Goal: Task Accomplishment & Management: Manage account settings

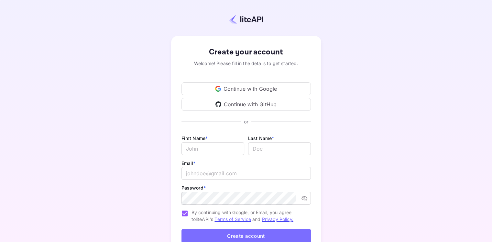
click at [232, 87] on div "Continue with Google" at bounding box center [245, 88] width 129 height 13
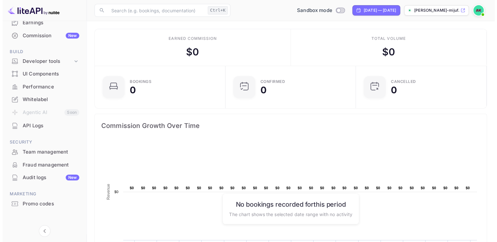
scroll to position [83, 0]
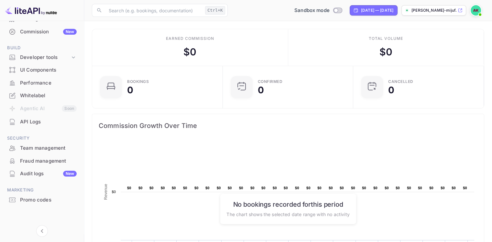
click at [40, 124] on div "API Logs" at bounding box center [48, 121] width 57 height 7
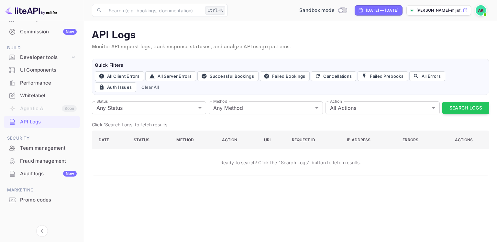
click at [120, 177] on main "API Logs Monitor API request logs, track response statuses, and analyze API usa…" at bounding box center [290, 131] width 413 height 221
click at [152, 15] on input "text" at bounding box center [154, 10] width 98 height 13
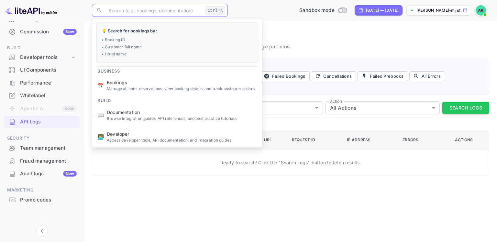
click at [198, 172] on td "Ready to search! Click the "Search Logs" button to fetch results." at bounding box center [290, 162] width 397 height 27
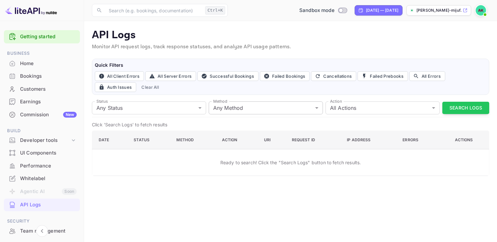
click at [220, 106] on body "Getting started Business Home Bookings Customers Earnings Commission New Build …" at bounding box center [248, 121] width 497 height 242
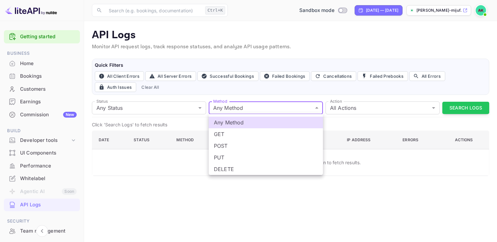
click at [361, 106] on div at bounding box center [248, 121] width 497 height 242
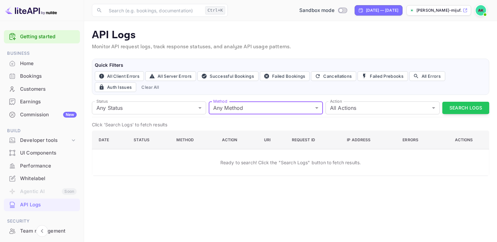
click at [361, 106] on body "Getting started Business Home Bookings Customers Earnings Commission New Build …" at bounding box center [248, 121] width 497 height 242
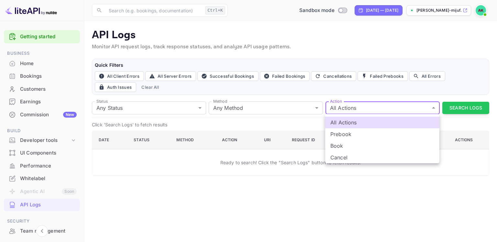
click at [466, 11] on div at bounding box center [248, 121] width 497 height 242
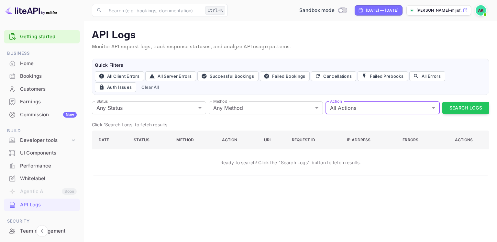
click at [464, 9] on icon at bounding box center [464, 10] width 5 height 5
drag, startPoint x: 181, startPoint y: 217, endPoint x: 180, endPoint y: 213, distance: 3.8
click at [181, 216] on main "API Logs Monitor API request logs, track response statuses, and analyze API usa…" at bounding box center [290, 131] width 413 height 221
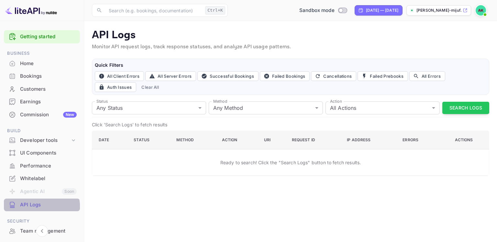
click at [23, 210] on div "API Logs" at bounding box center [42, 204] width 76 height 13
click at [171, 174] on td "Ready to search! Click the "Search Logs" button to fetch results." at bounding box center [290, 162] width 397 height 27
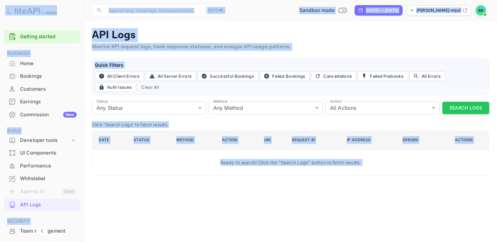
copy body "Getting started Business Home Bookings Customers Earnings Commission New Build …"
click at [62, 141] on div "Developer tools" at bounding box center [45, 139] width 50 height 7
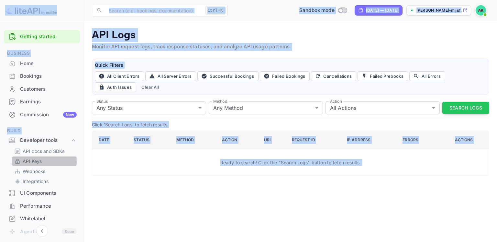
click at [37, 161] on p "API Keys" at bounding box center [32, 160] width 19 height 7
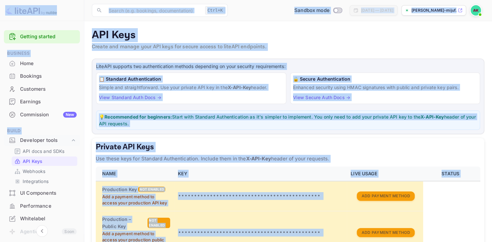
click at [224, 136] on div "LiteAPI supports two authentication methods depending on your security requirem…" at bounding box center [288, 229] width 392 height 340
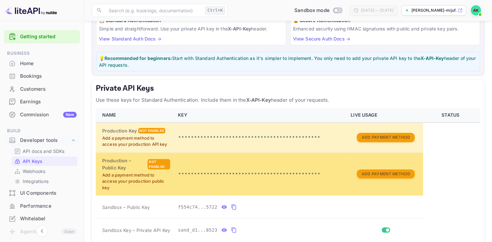
scroll to position [65, 0]
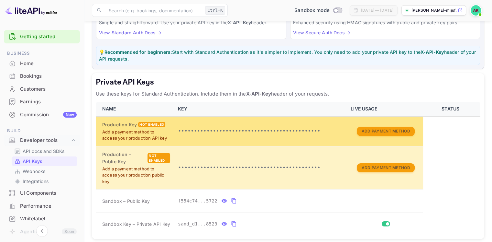
click at [175, 132] on tr "Production Key Not enabled Add a payment method to access your production API k…" at bounding box center [288, 131] width 385 height 30
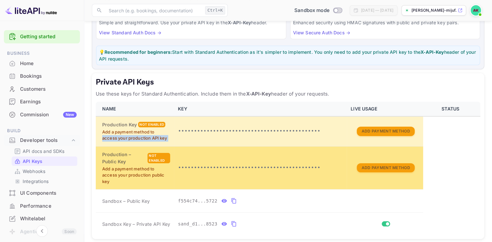
scroll to position [166, 0]
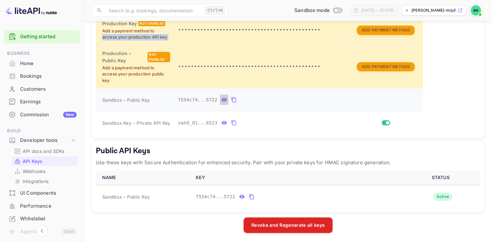
click at [222, 99] on icon "private api keys table" at bounding box center [224, 100] width 5 height 4
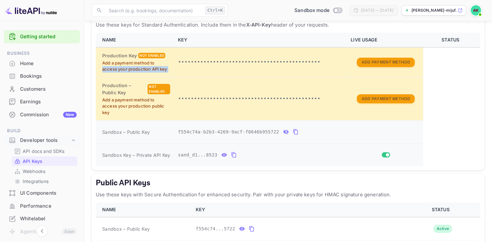
scroll to position [133, 0]
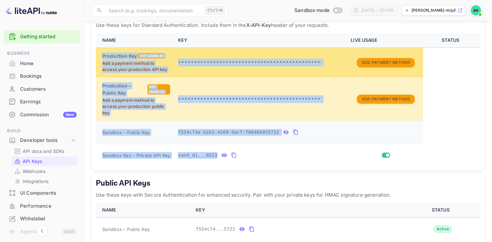
drag, startPoint x: 397, startPoint y: 163, endPoint x: 99, endPoint y: 58, distance: 316.4
click at [99, 58] on tbody "Production Key Not enabled Add a payment method to access your production API k…" at bounding box center [288, 107] width 385 height 119
copy tbody "Production Key Not enabled Add a payment method to access your production API k…"
